Goal: Task Accomplishment & Management: Manage account settings

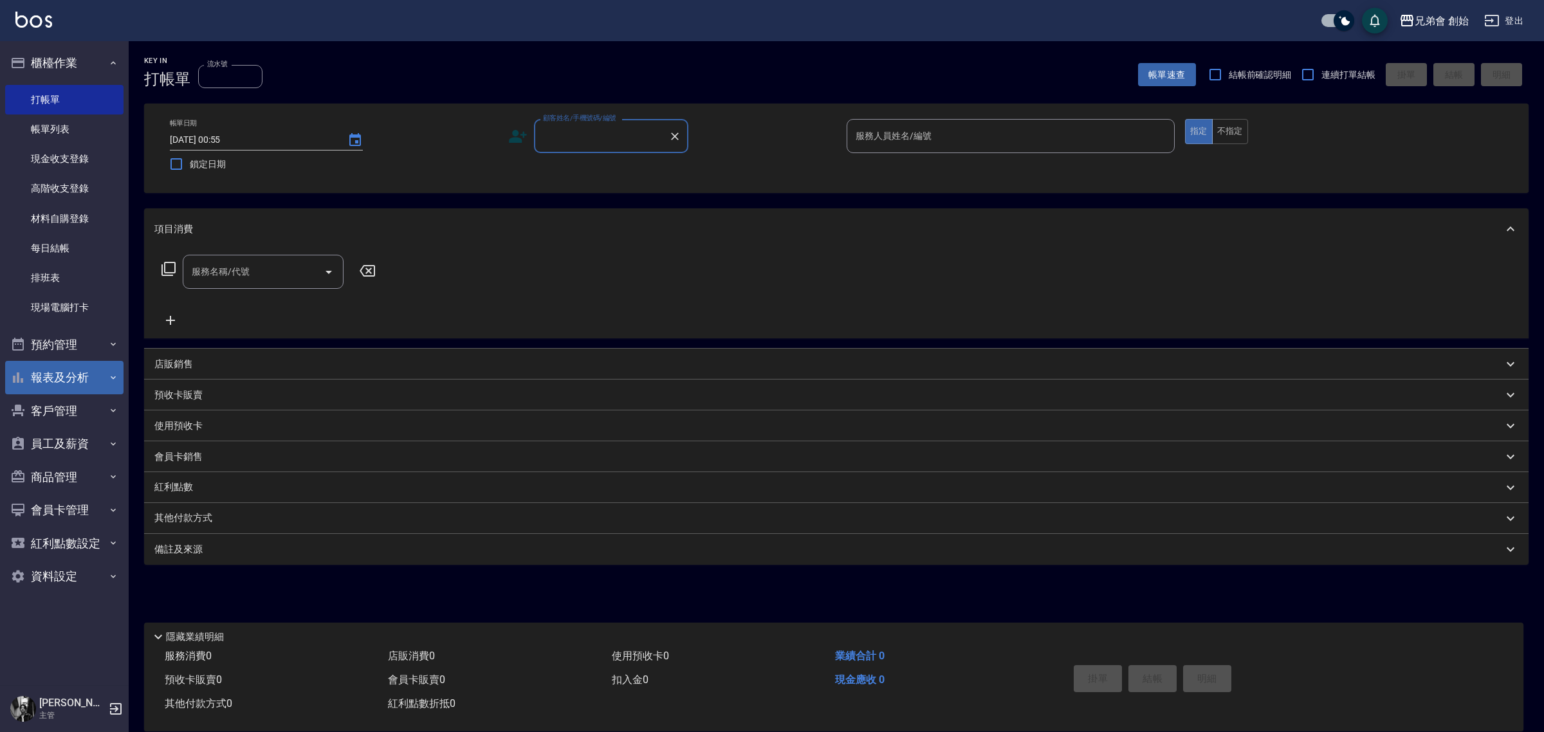
drag, startPoint x: 55, startPoint y: 344, endPoint x: 64, endPoint y: 378, distance: 35.4
click at [55, 344] on button "預約管理" at bounding box center [64, 344] width 118 height 33
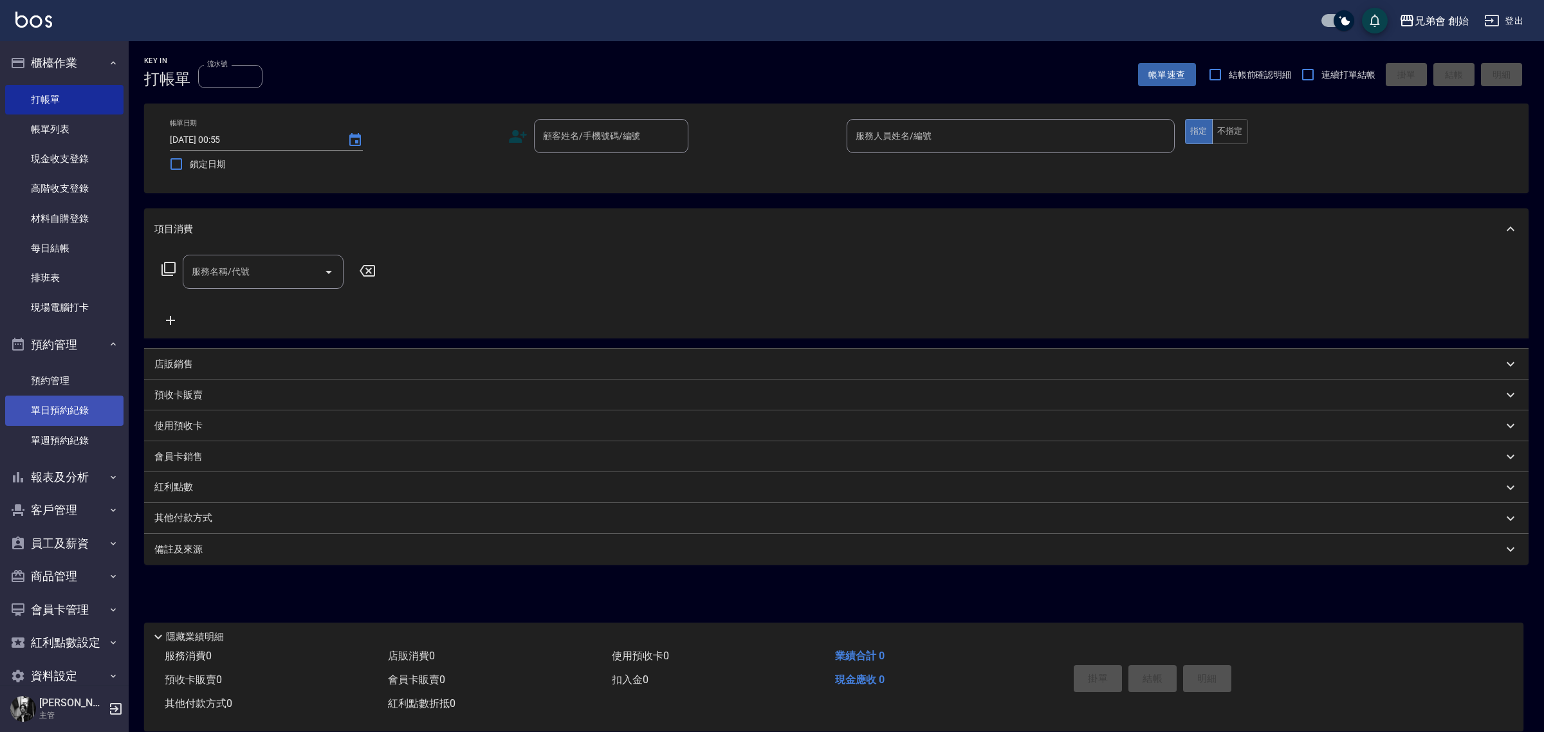
click at [77, 407] on link "單日預約紀錄" at bounding box center [64, 411] width 118 height 30
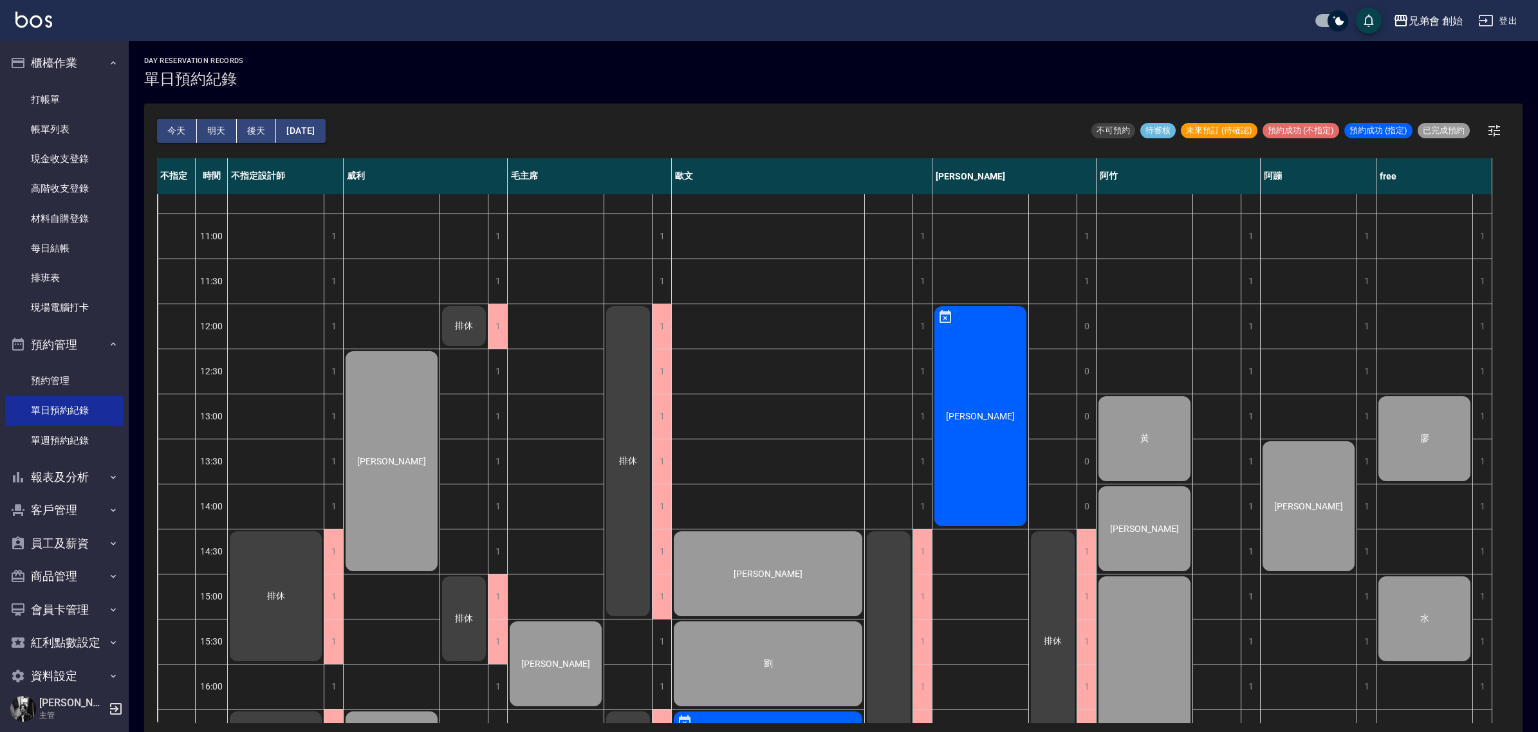
scroll to position [241, 0]
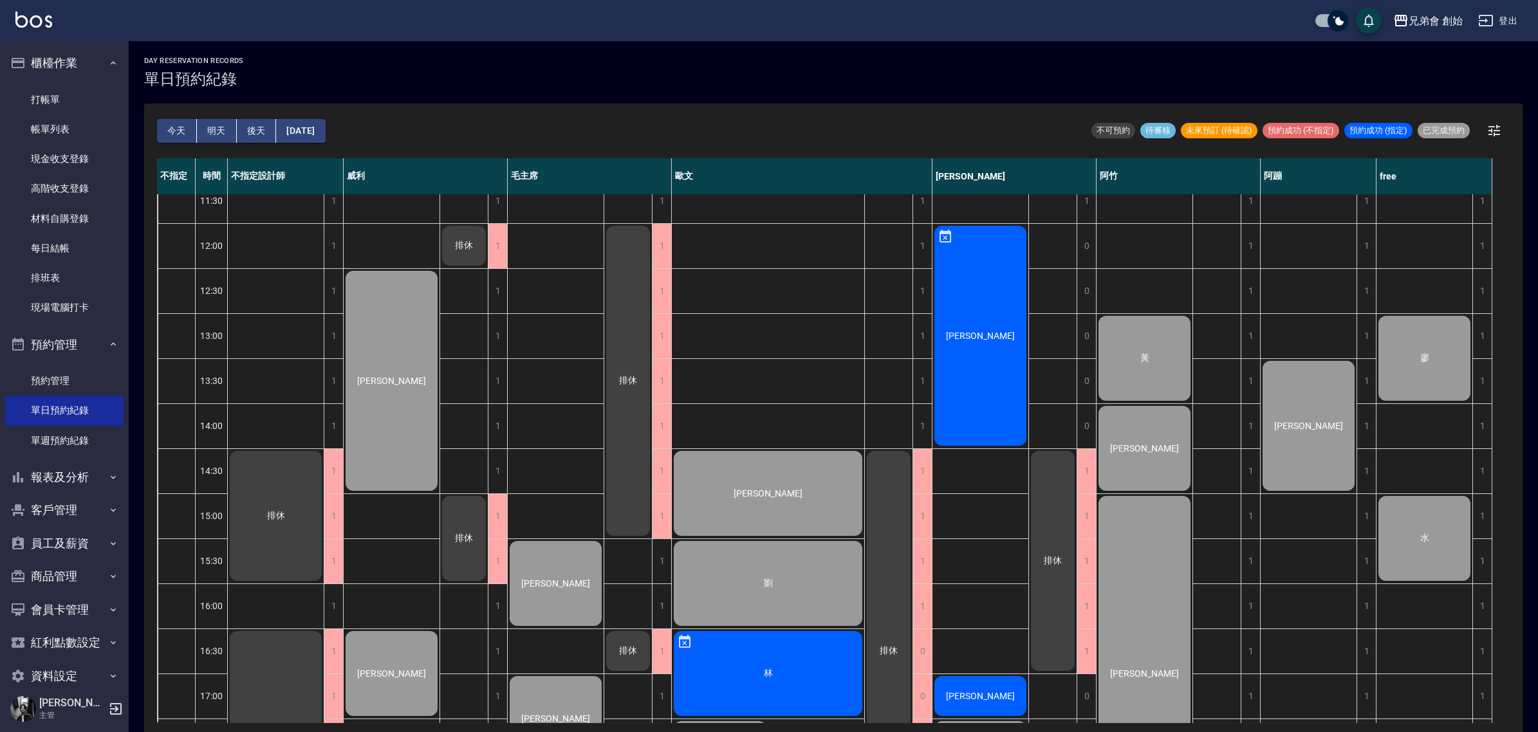
click at [225, 129] on button "明天" at bounding box center [217, 131] width 40 height 24
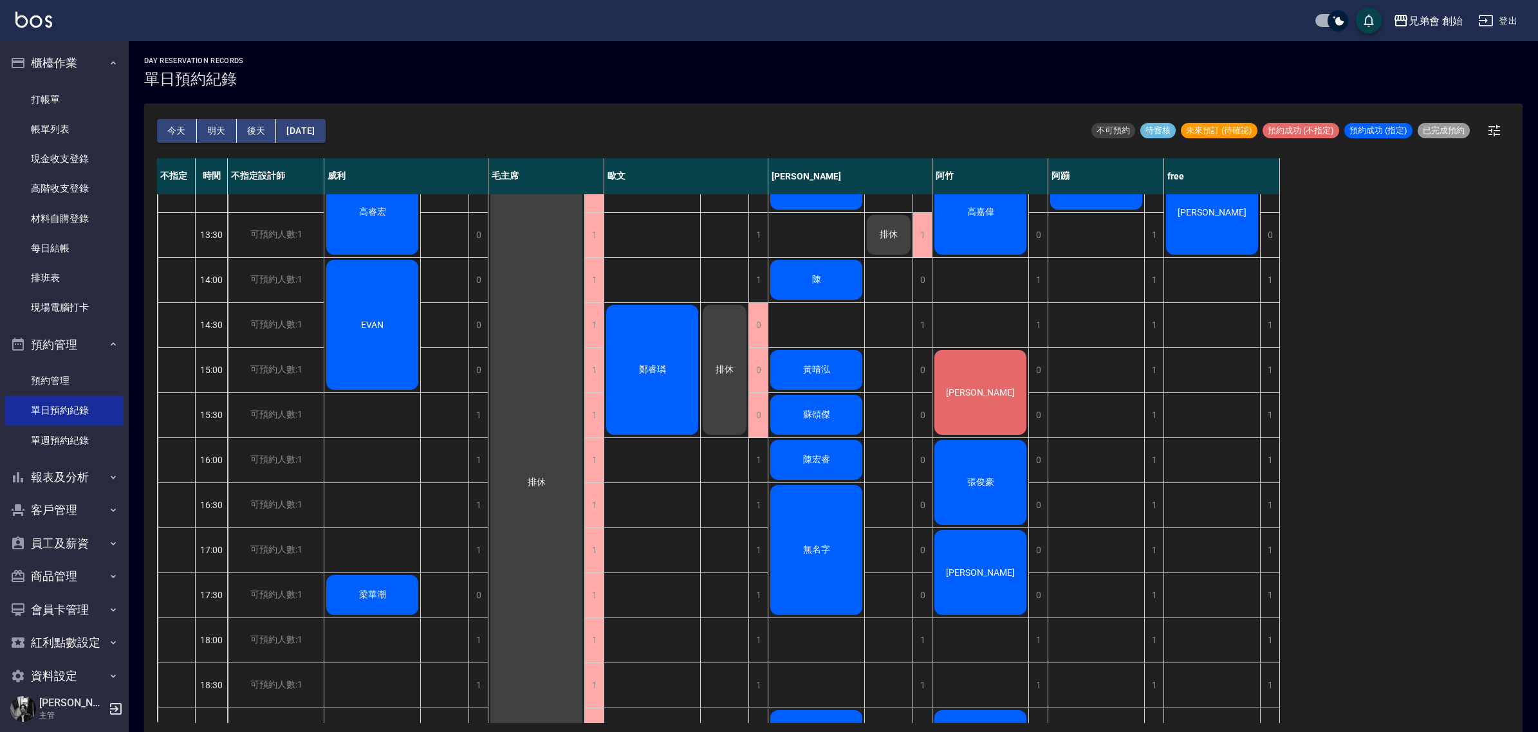
scroll to position [66, 0]
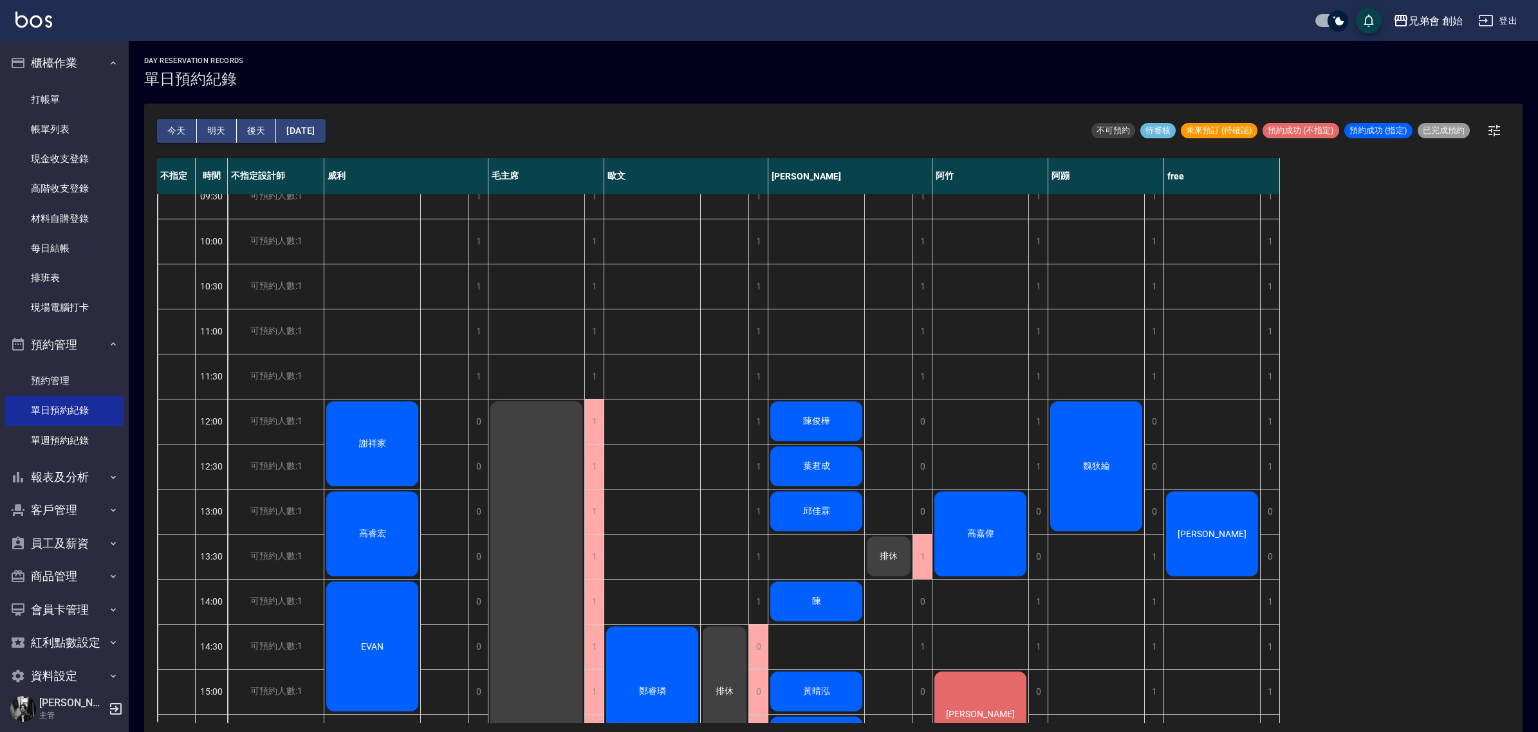
click at [257, 133] on button "後天" at bounding box center [257, 131] width 40 height 24
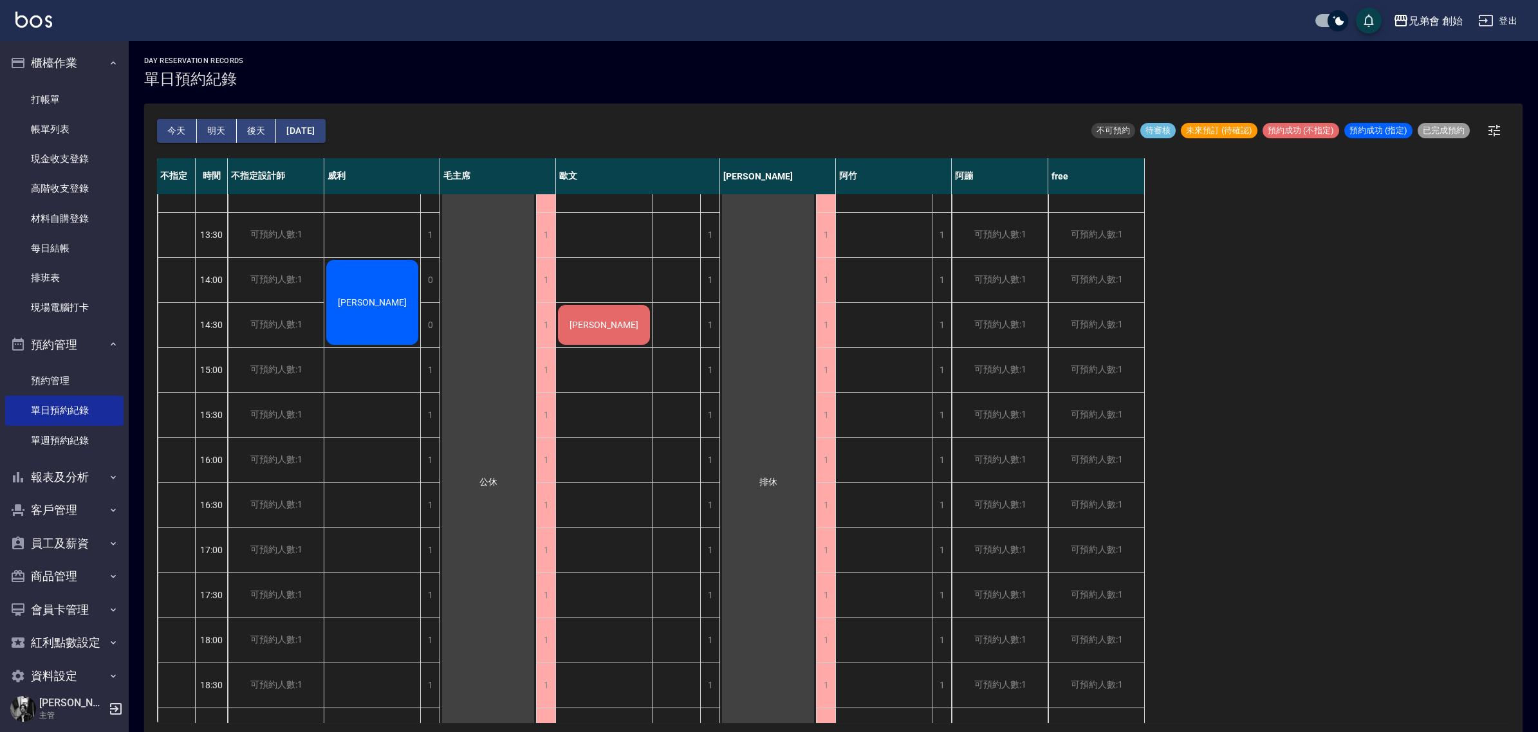
scroll to position [226, 0]
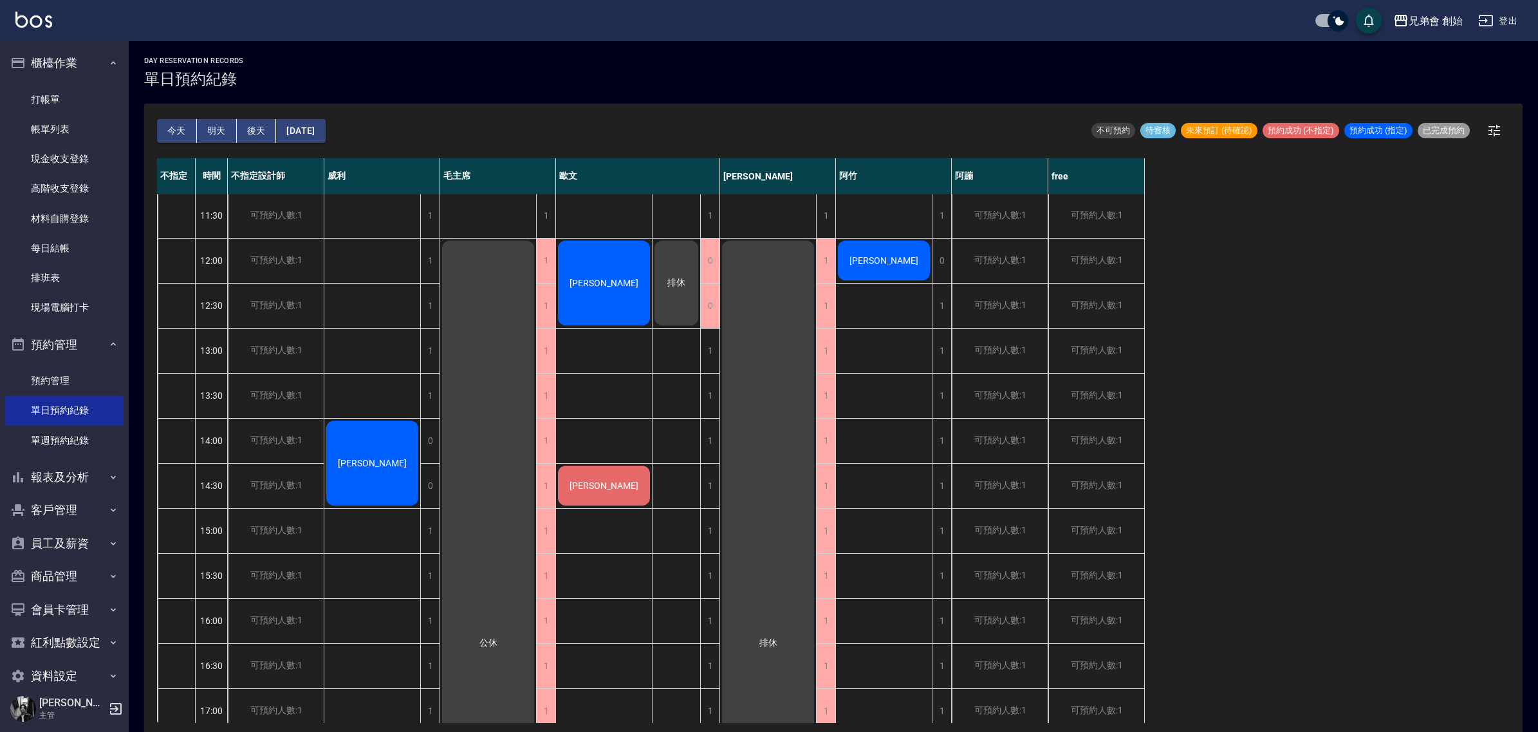
click at [409, 458] on span "[PERSON_NAME]" at bounding box center [372, 463] width 74 height 10
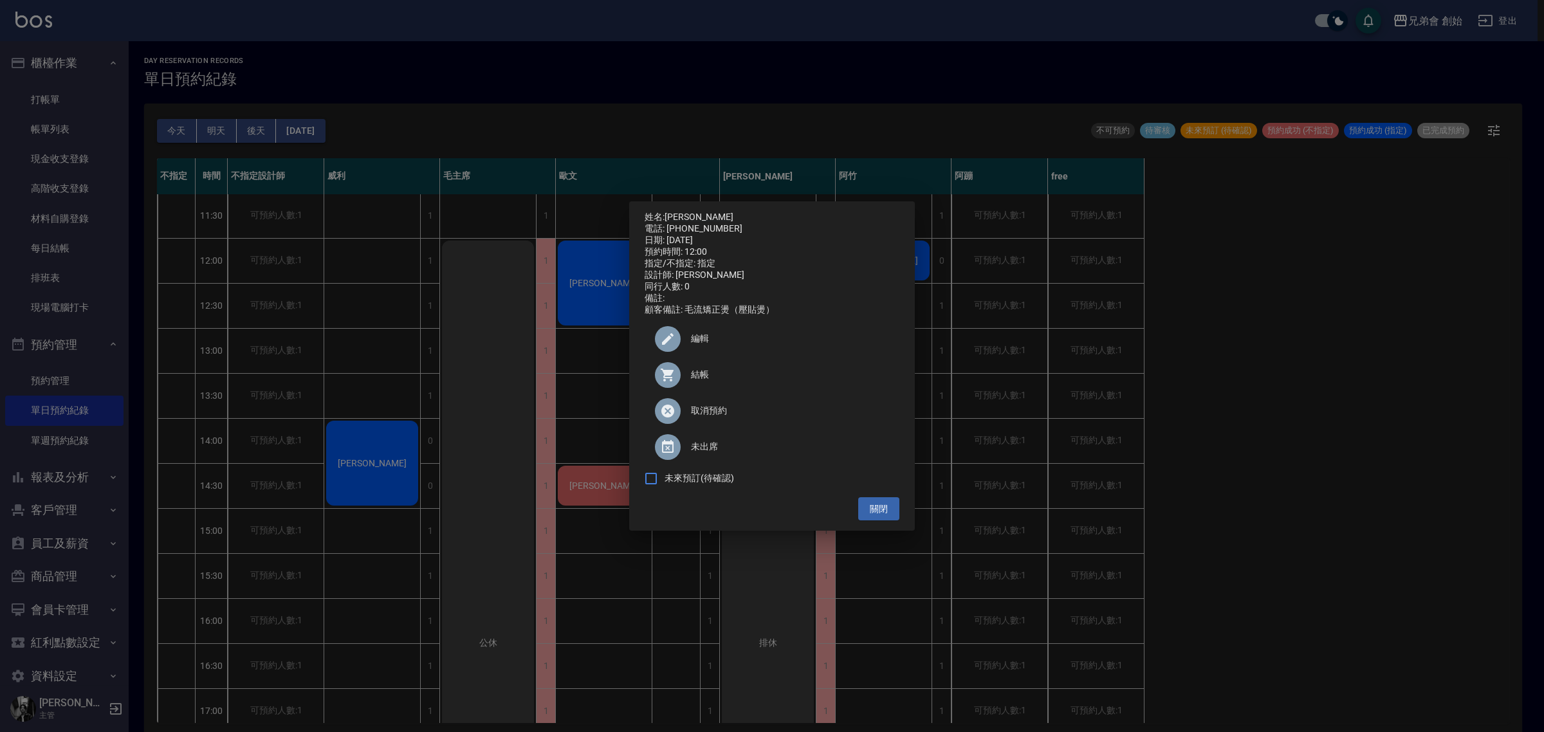
click at [742, 335] on div "編輯" at bounding box center [772, 339] width 255 height 36
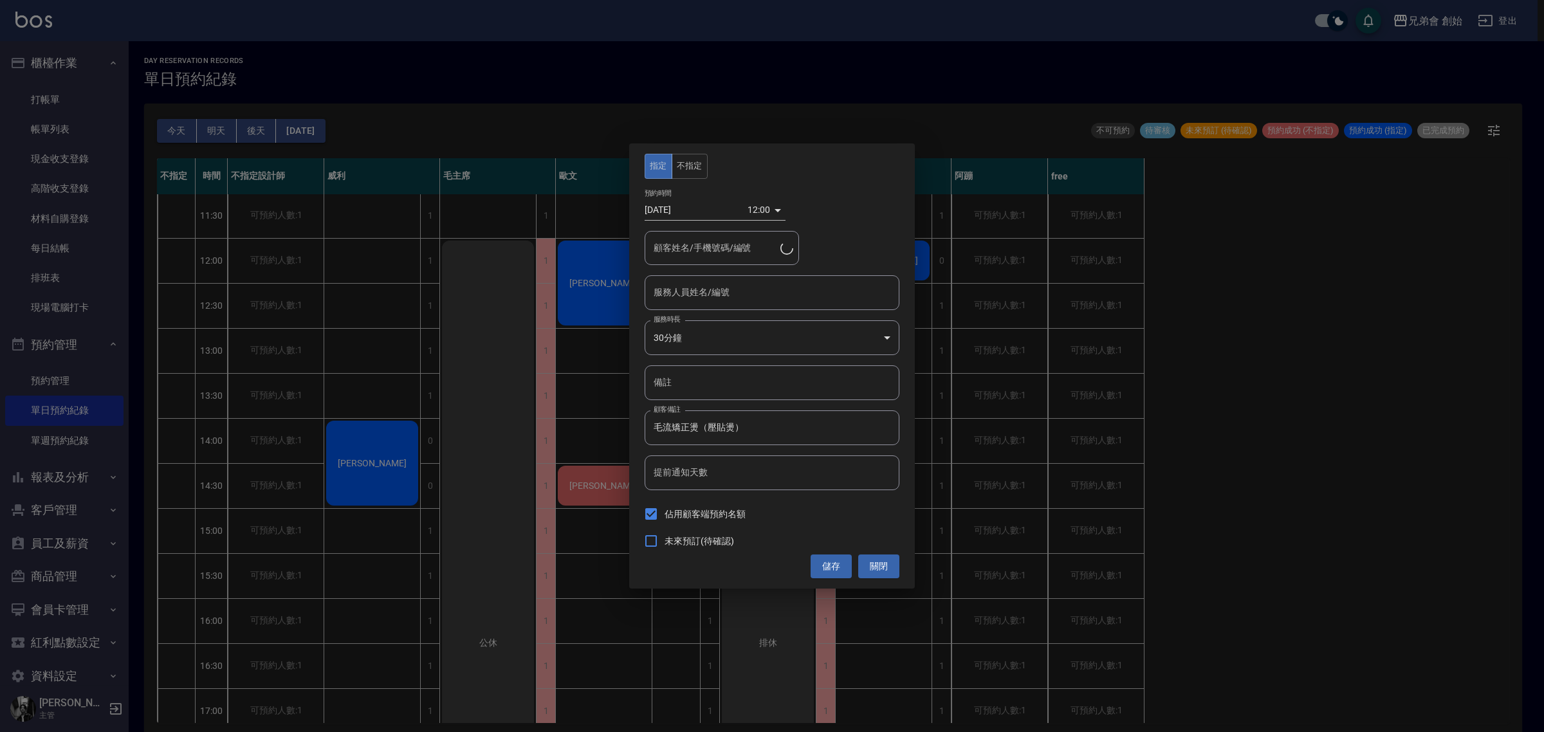
type input "阿竹 (無代號)"
type input "[PERSON_NAME]誼/0905589595"
click at [772, 209] on div "12:00 1756008000000" at bounding box center [767, 209] width 38 height 21
click at [782, 207] on div "12:00 1756008000000" at bounding box center [767, 209] width 38 height 21
click at [776, 209] on div "12:00 1756008000000" at bounding box center [767, 209] width 38 height 21
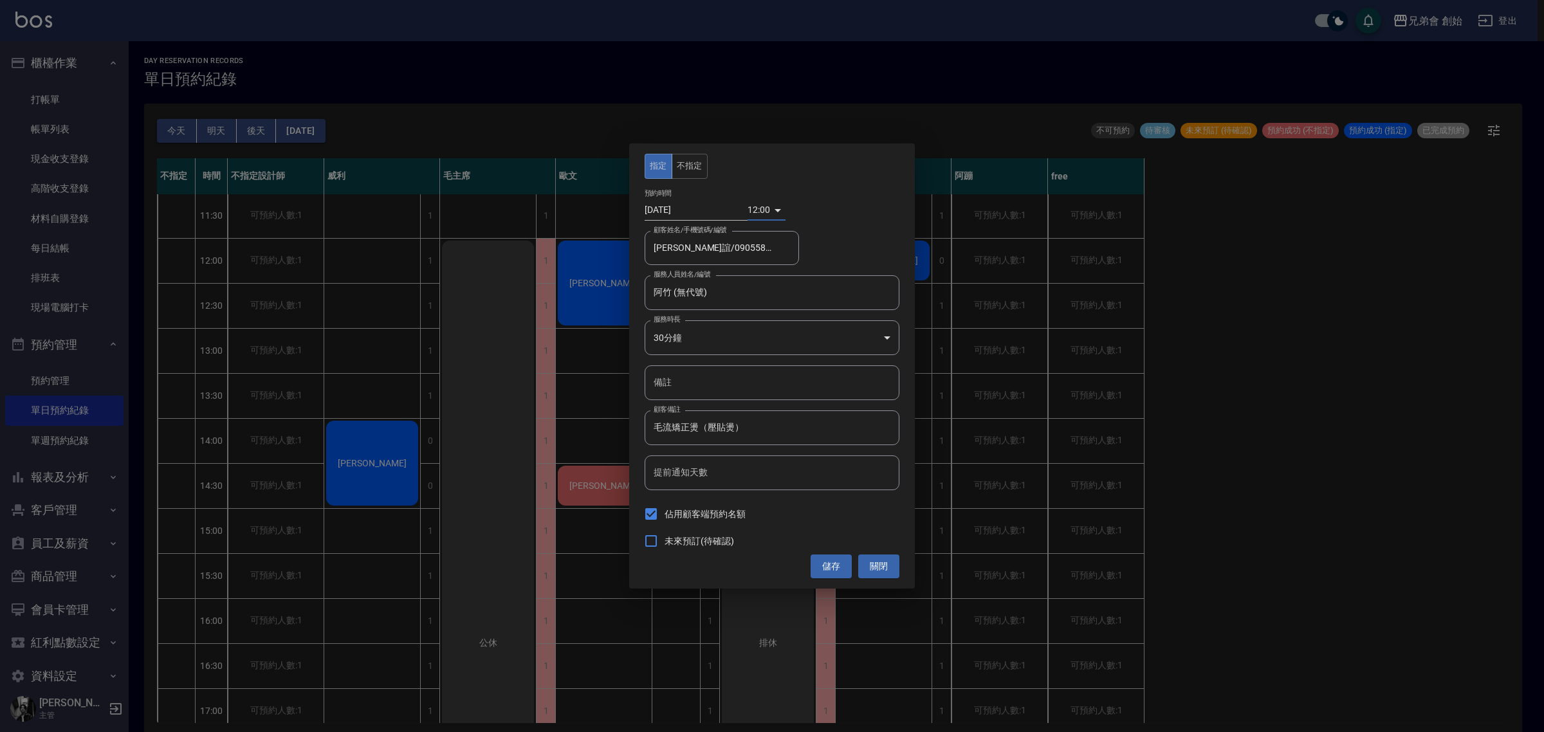
click at [756, 339] on body "兄弟會 創始 登出 櫃檯作業 打帳單 帳單列表 現金收支登錄 高階收支登錄 材料自購登錄 每日結帳 排班表 現場電腦打卡 預約管理 預約管理 單日預約紀錄 單…" at bounding box center [772, 368] width 1544 height 736
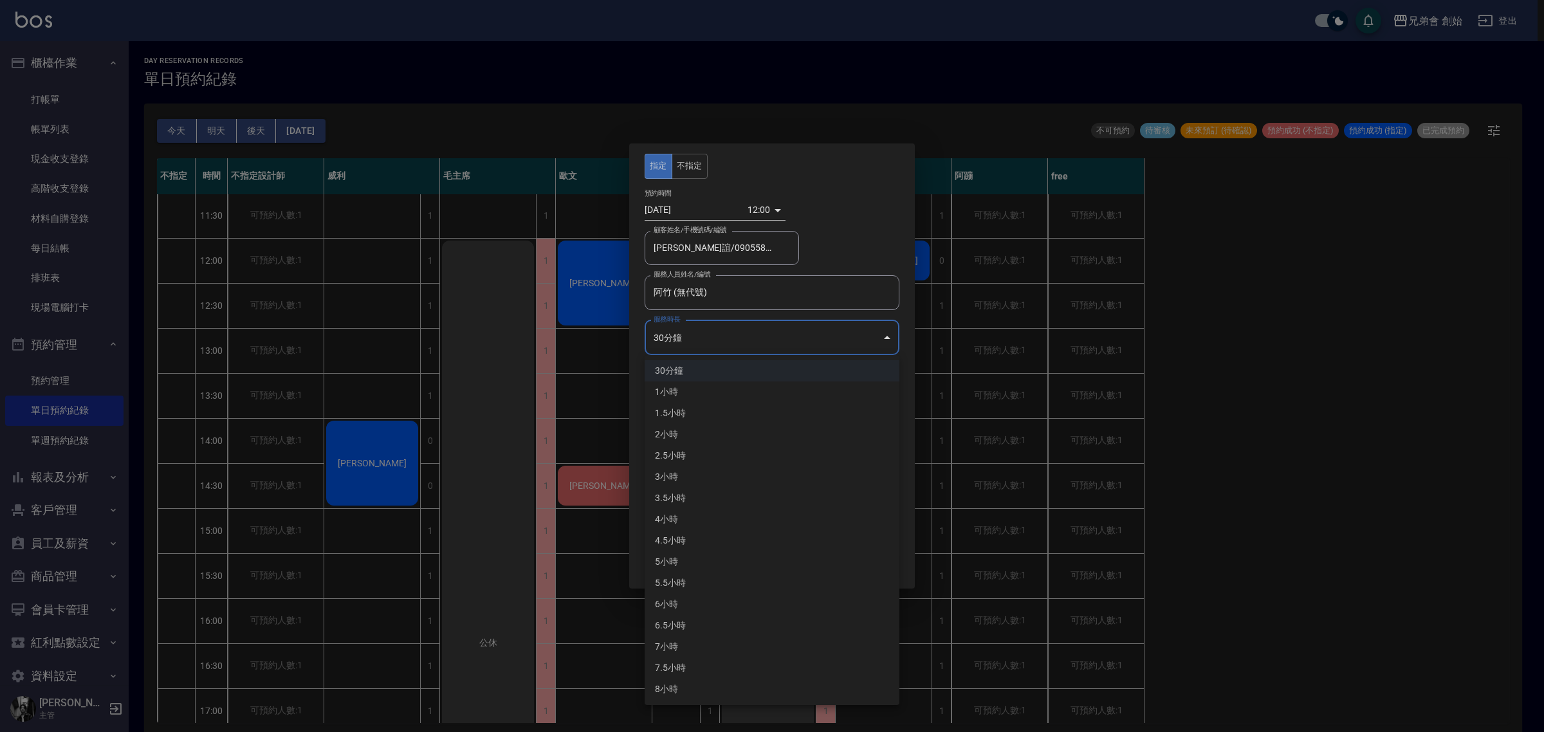
click at [722, 405] on li "1.5小時" at bounding box center [772, 413] width 255 height 21
type input "3"
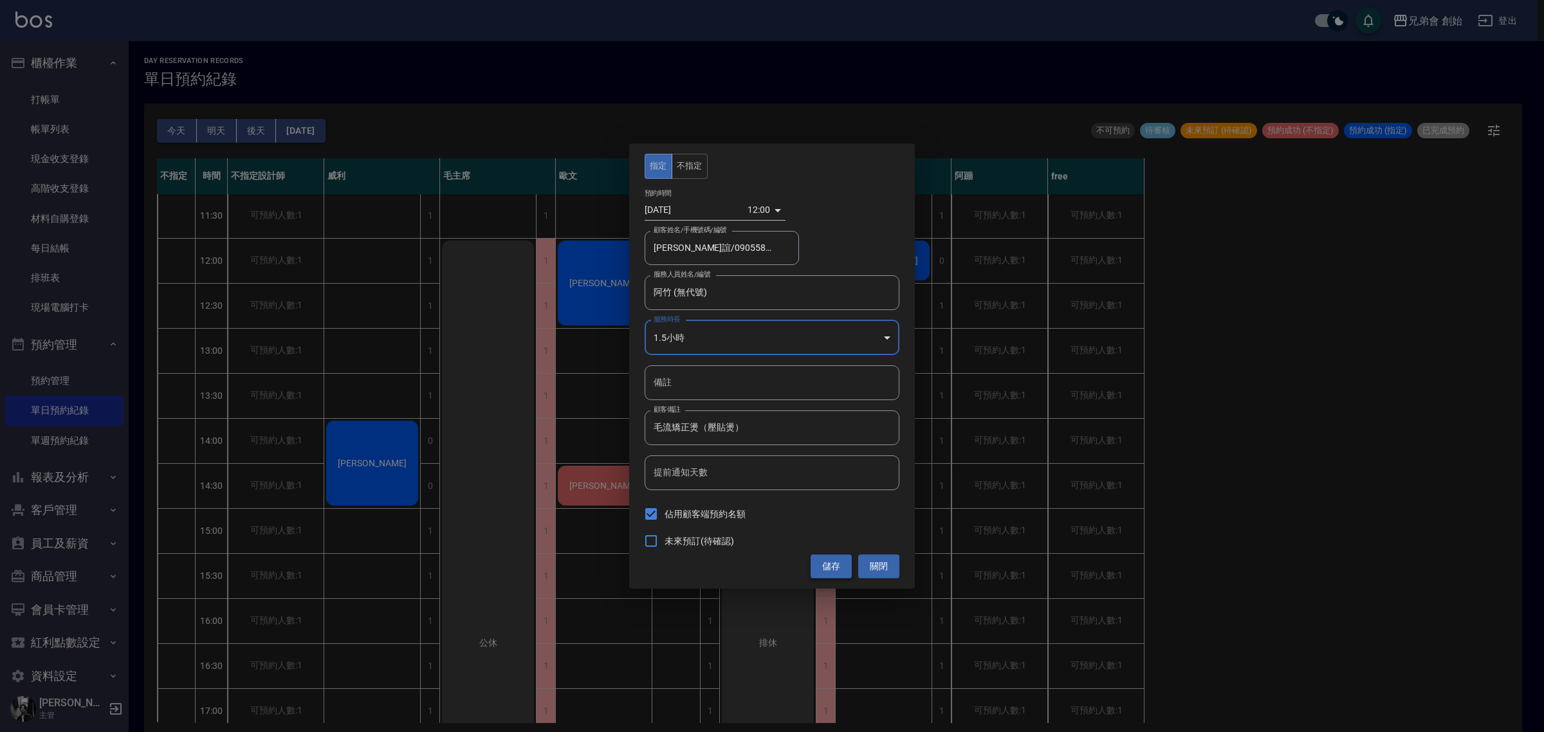
click at [833, 568] on button "儲存" at bounding box center [831, 567] width 41 height 24
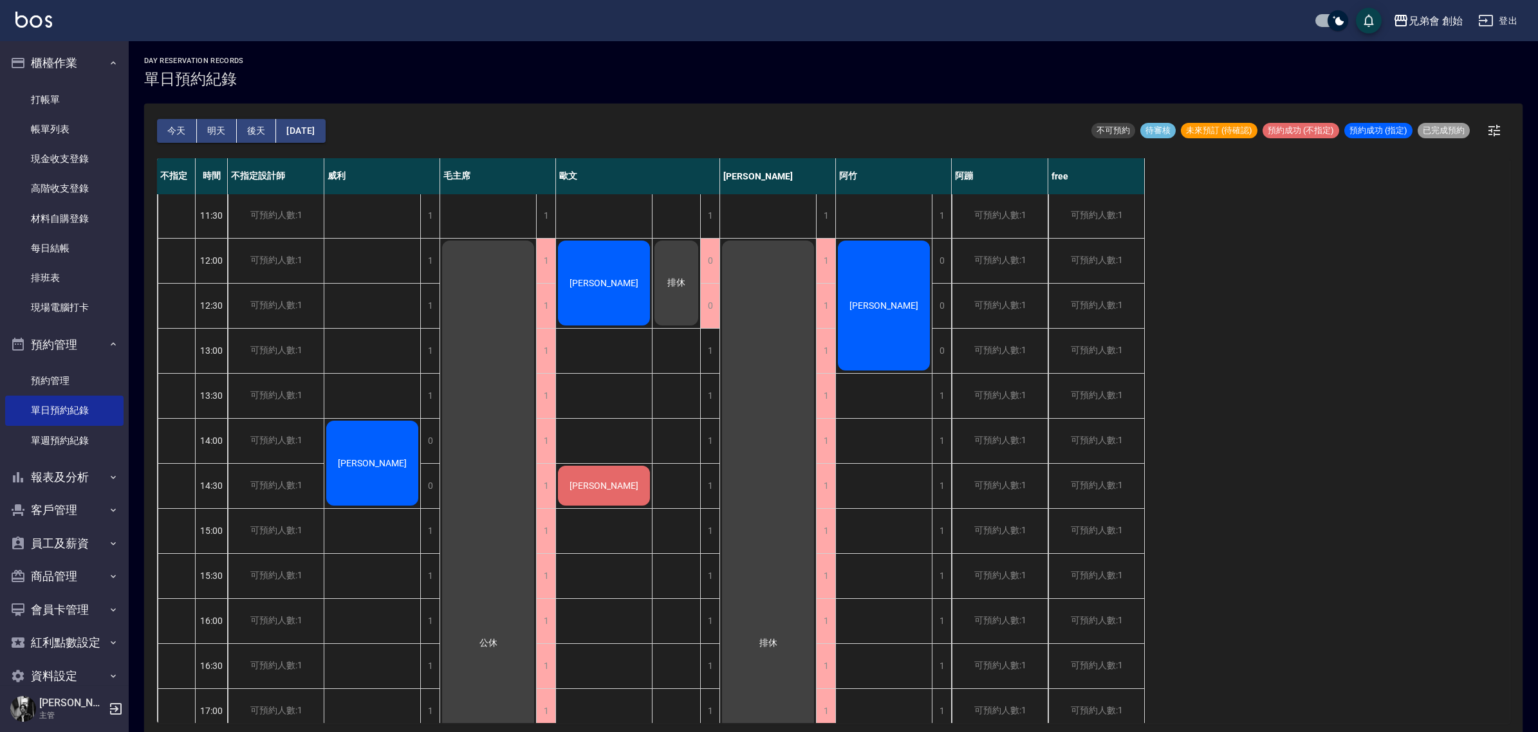
click at [169, 123] on button "今天" at bounding box center [177, 131] width 40 height 24
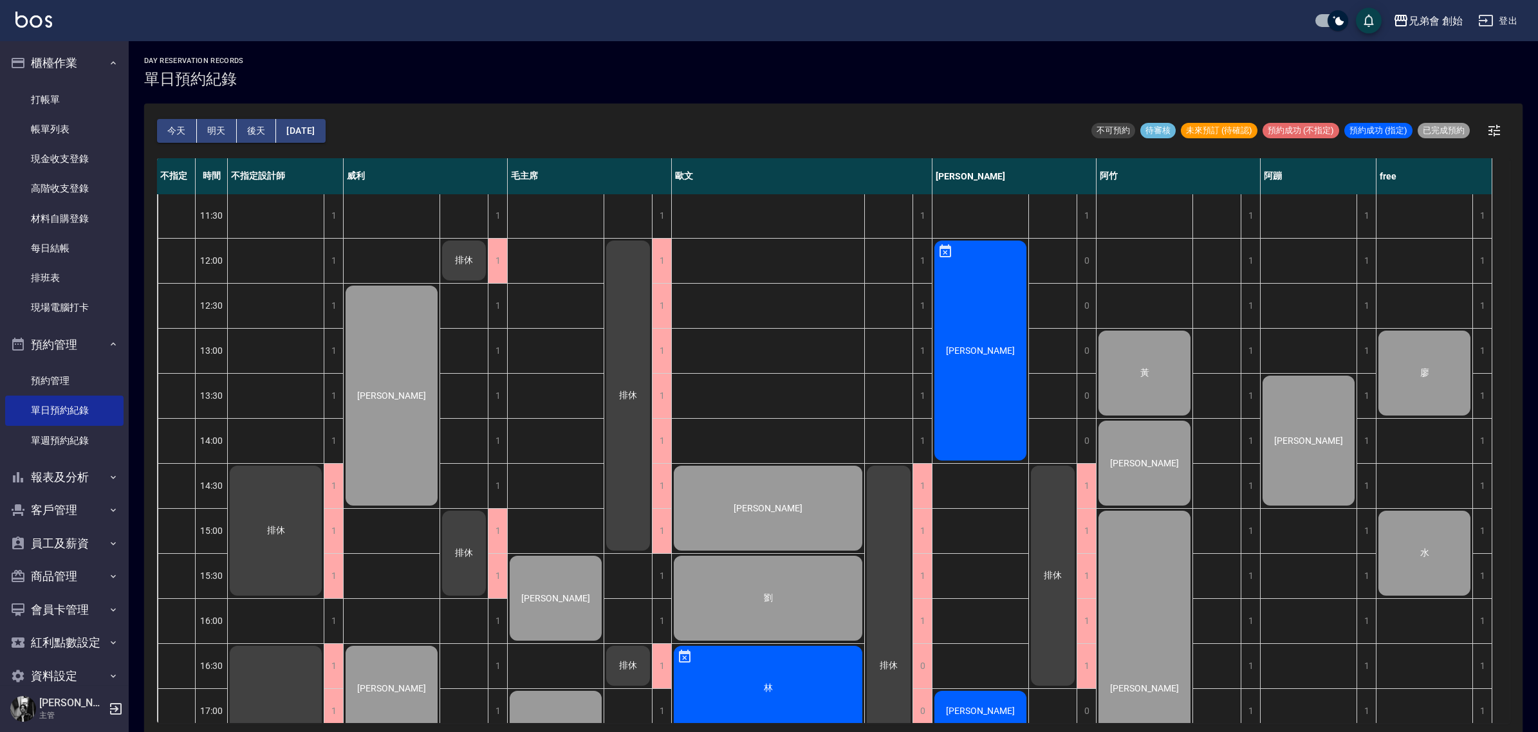
click at [210, 127] on button "明天" at bounding box center [217, 131] width 40 height 24
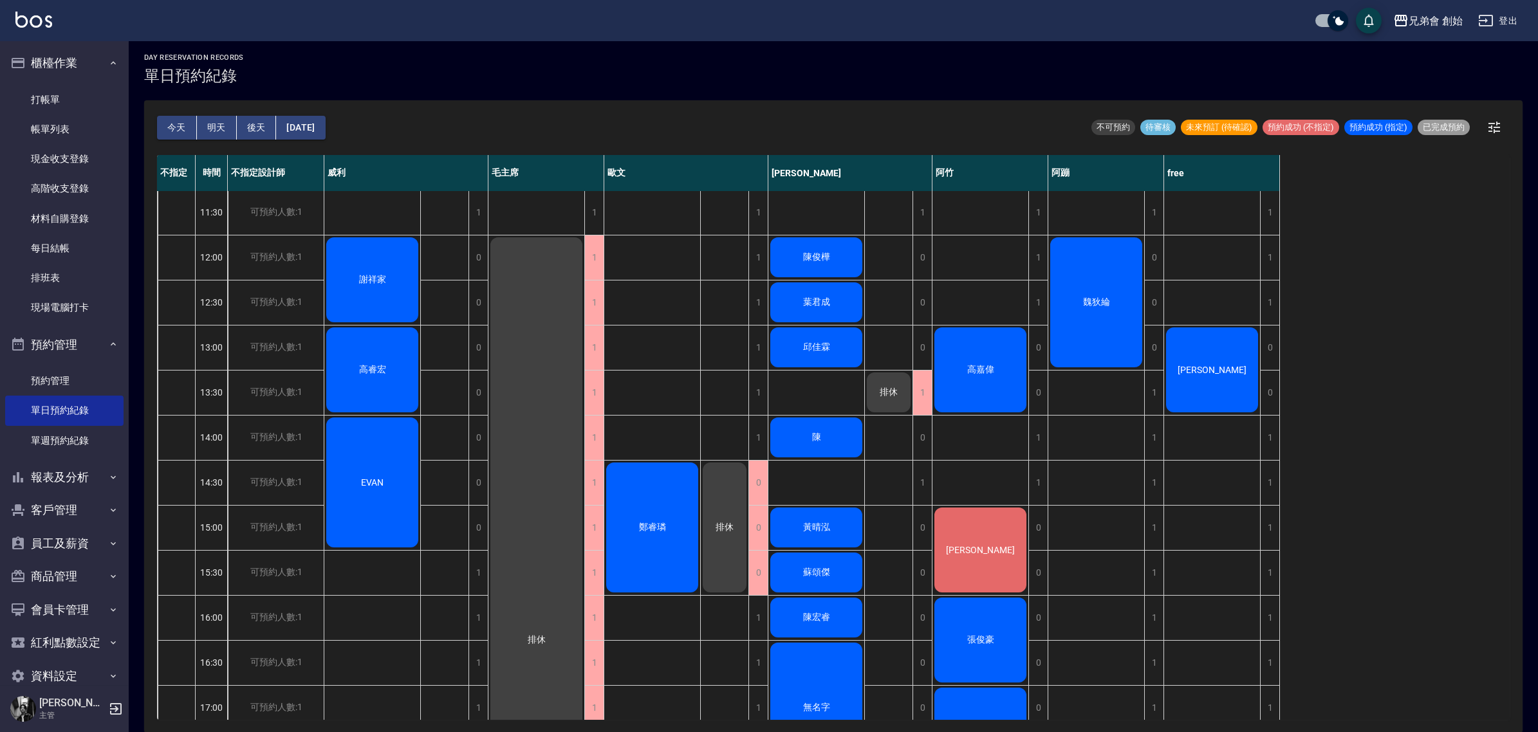
scroll to position [66, 0]
